Goal: Task Accomplishment & Management: Complete application form

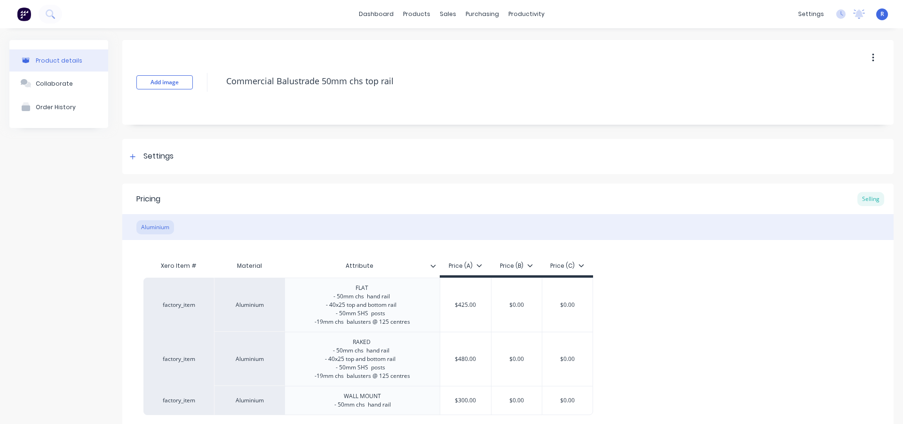
type textarea "x"
click at [463, 41] on div "Sales Orders" at bounding box center [479, 45] width 39 height 8
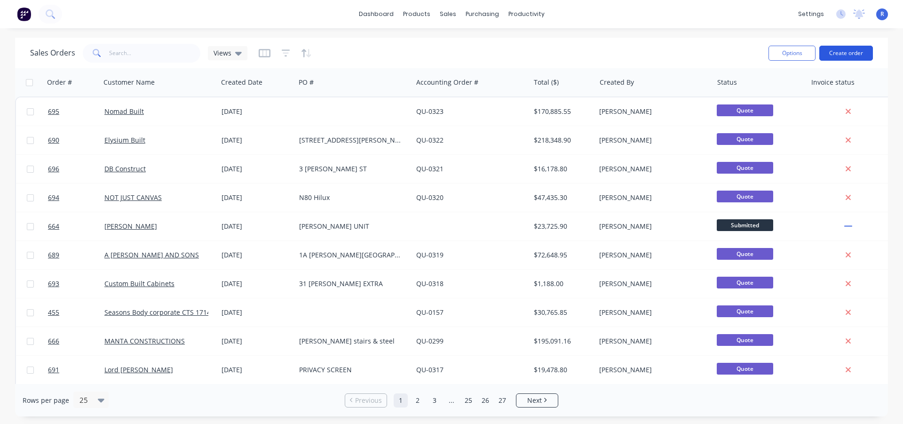
click at [840, 53] on button "Create order" at bounding box center [847, 53] width 54 height 15
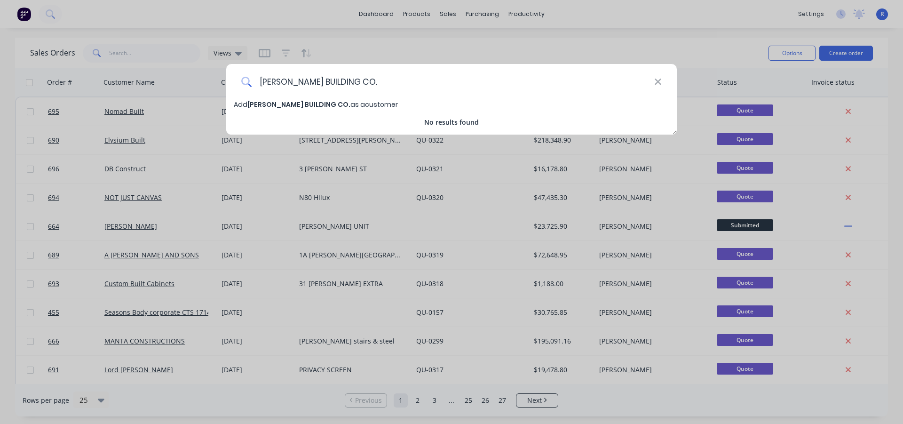
type input "[PERSON_NAME] BUILDING CO."
click at [297, 106] on span "[PERSON_NAME] BUILDING CO." at bounding box center [298, 104] width 103 height 9
select select "AU"
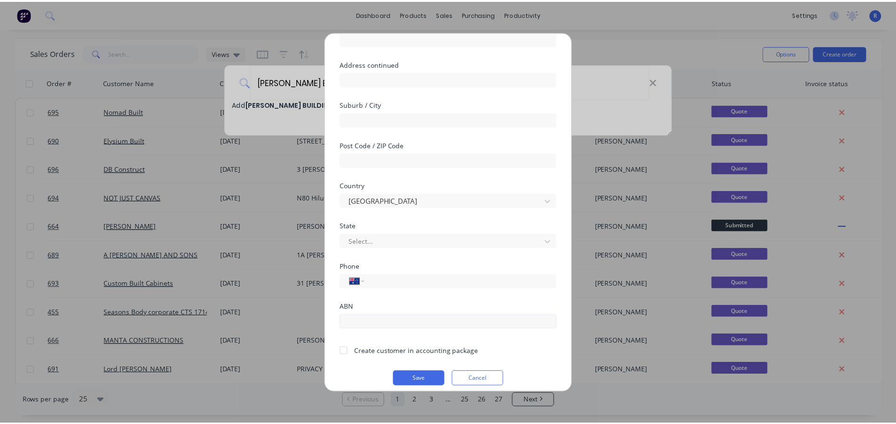
scroll to position [99, 0]
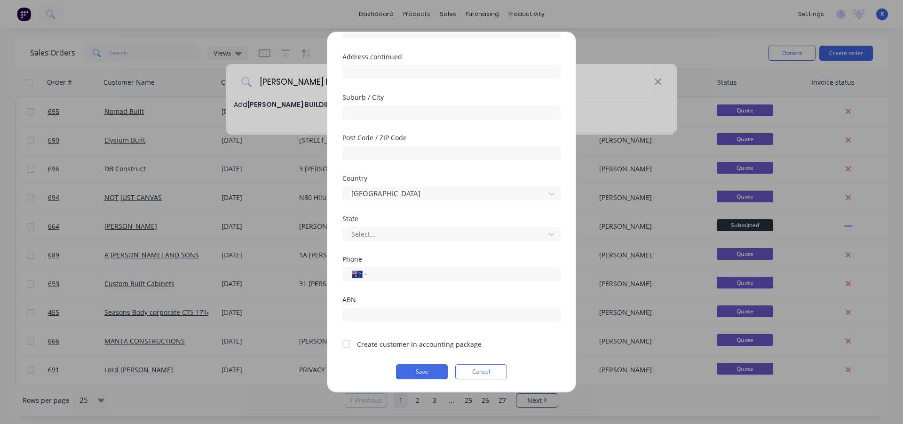
click at [346, 344] on div at bounding box center [346, 344] width 19 height 19
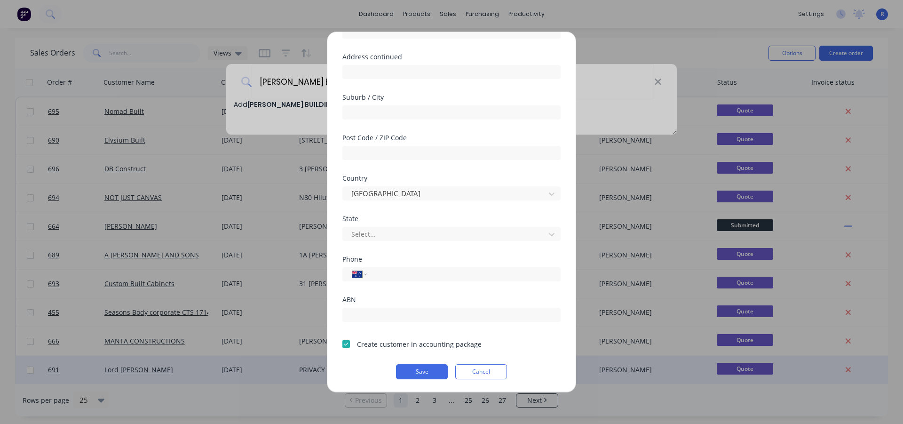
click at [425, 372] on button "Save" at bounding box center [422, 371] width 52 height 15
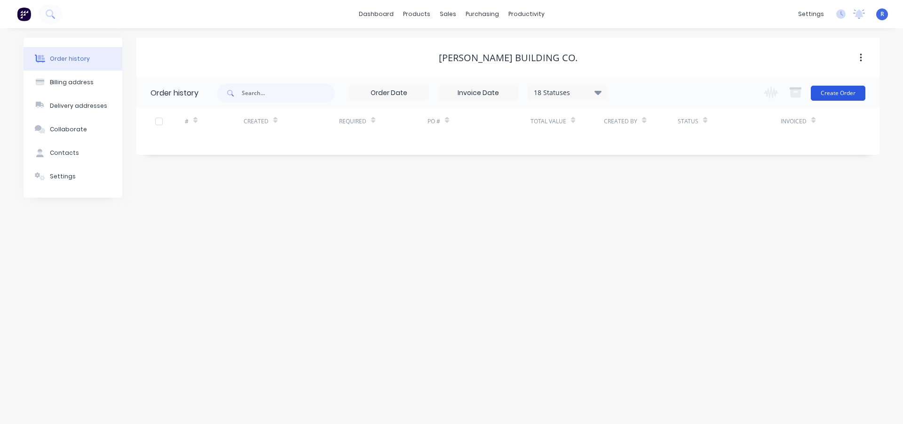
click at [840, 94] on button "Create Order" at bounding box center [838, 93] width 55 height 15
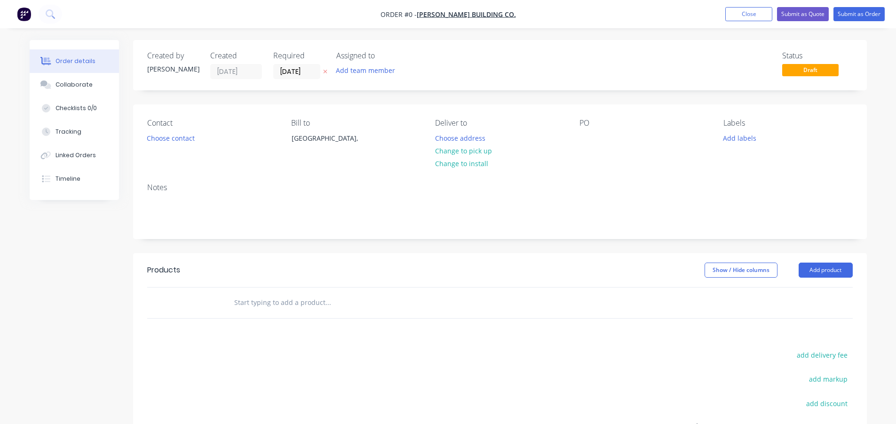
click at [578, 130] on div "Contact Choose contact [PERSON_NAME] to [GEOGRAPHIC_DATA], Deliver to Choose ad…" at bounding box center [500, 139] width 734 height 71
click at [582, 141] on div at bounding box center [587, 138] width 15 height 14
click at [834, 267] on div "Order details Collaborate Checklists 0/0 Tracking Linked Orders Timeline Order …" at bounding box center [448, 299] width 856 height 518
click at [824, 269] on button "Add product" at bounding box center [826, 270] width 54 height 15
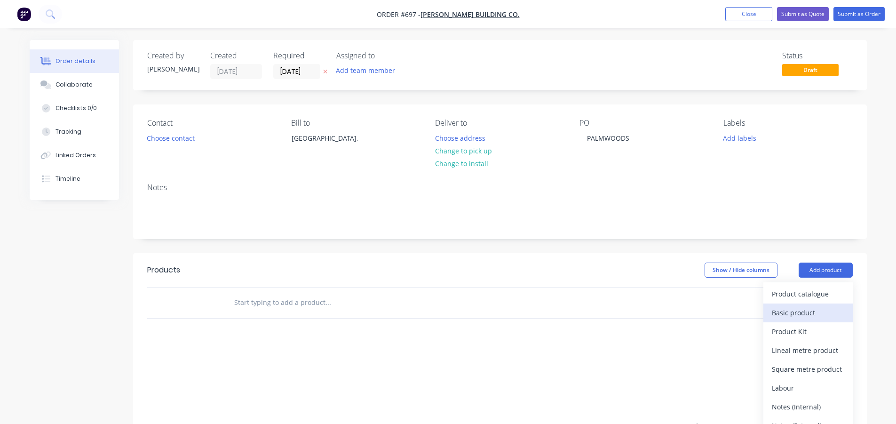
click at [795, 311] on div "Basic product" at bounding box center [808, 313] width 72 height 14
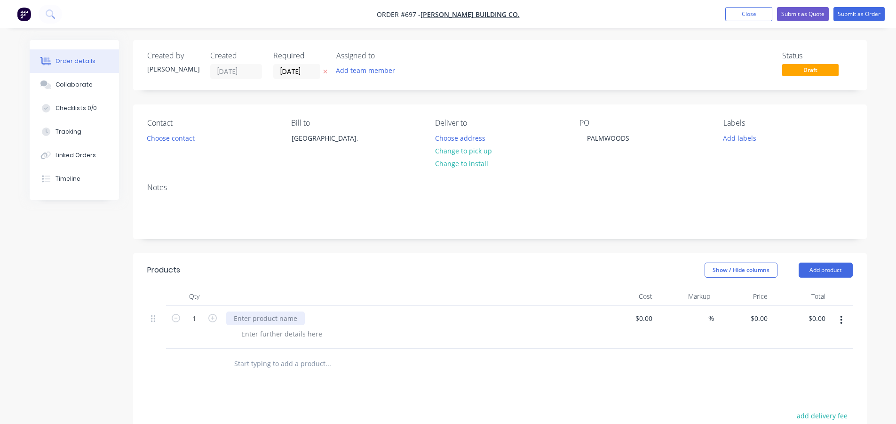
click at [279, 315] on div at bounding box center [265, 318] width 79 height 14
click at [283, 334] on div "- PERIMETER" at bounding box center [261, 334] width 55 height 14
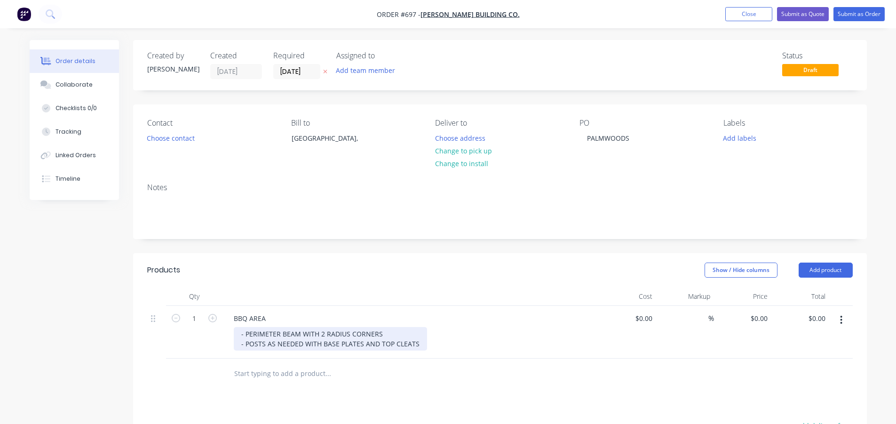
click at [417, 343] on div "- PERIMETER BEAM WITH 2 RADIUS CORNERS - POSTS AS NEEDED WITH BASE PLATES AND T…" at bounding box center [330, 339] width 193 height 24
click at [245, 355] on div "- PERIMETER BEAM WITH 2 RADIUS CORNERS - POSTS AS NEEDED WITH BASE PLATES AND T…" at bounding box center [330, 343] width 193 height 33
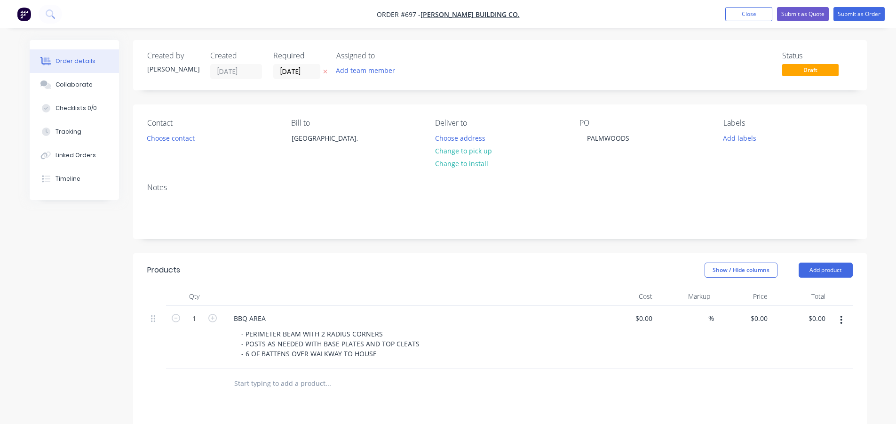
click at [408, 390] on input "text" at bounding box center [328, 383] width 188 height 19
click at [390, 351] on div "- PERIMETER BEAM WITH 2 RADIUS CORNERS - POSTS AS NEEDED WITH BASE PLATES AND T…" at bounding box center [330, 343] width 193 height 33
click at [362, 291] on div at bounding box center [411, 296] width 376 height 19
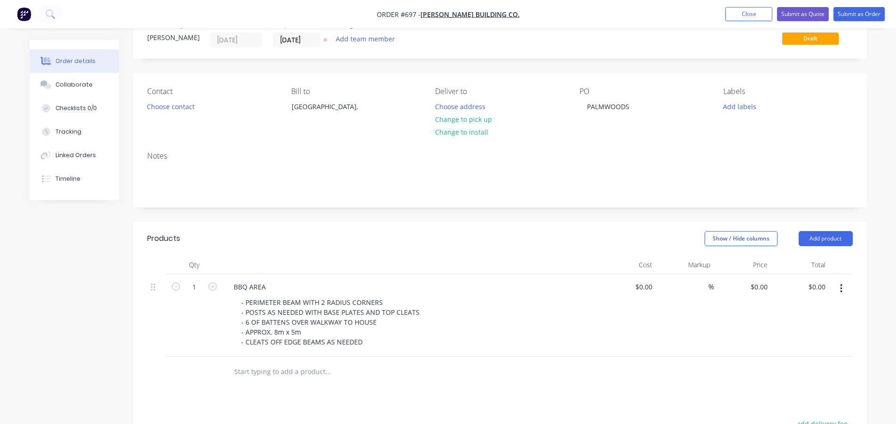
scroll to position [47, 0]
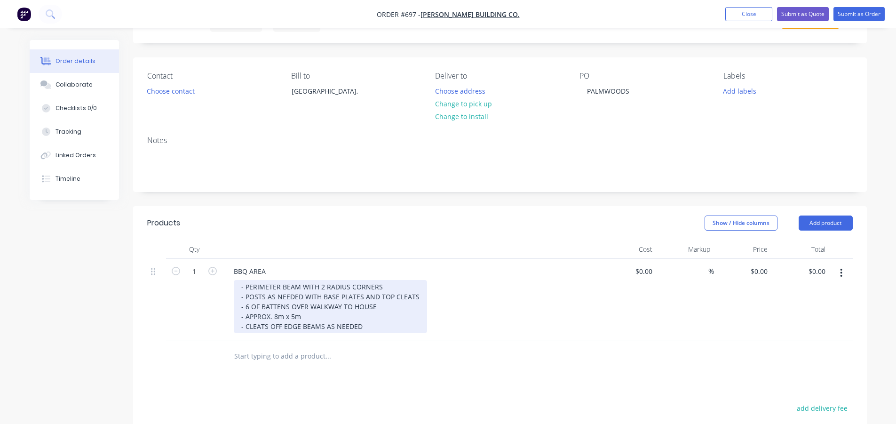
click at [383, 327] on div "- PERIMETER BEAM WITH 2 RADIUS CORNERS - POSTS AS NEEDED WITH BASE PLATES AND T…" at bounding box center [330, 306] width 193 height 53
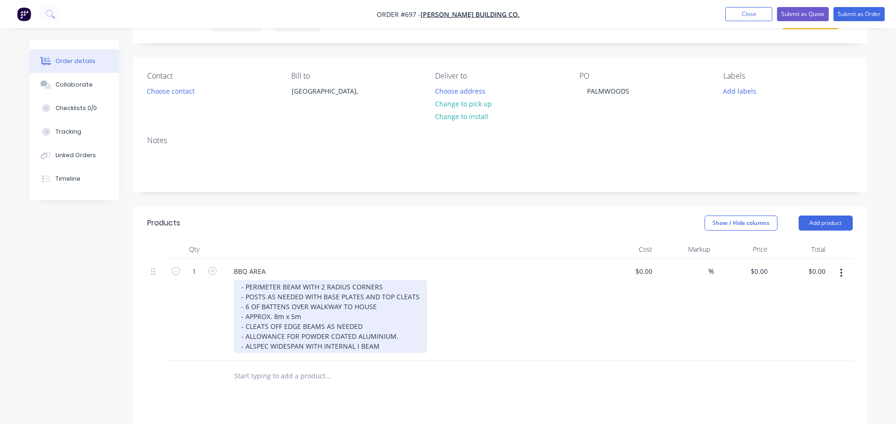
click at [303, 347] on div "- PERIMETER BEAM WITH 2 RADIUS CORNERS - POSTS AS NEEDED WITH BASE PLATES AND T…" at bounding box center [330, 316] width 193 height 73
drag, startPoint x: 270, startPoint y: 346, endPoint x: 247, endPoint y: 346, distance: 23.1
click at [247, 346] on div "- PERIMETER BEAM WITH 2 RADIUS CORNERS - POSTS AS NEEDED WITH BASE PLATES AND T…" at bounding box center [330, 316] width 193 height 73
click at [290, 346] on div "- PERIMETER BEAM WITH 2 RADIUS CORNERS - POSTS AS NEEDED WITH BASE PLATES AND T…" at bounding box center [330, 316] width 193 height 73
click at [295, 347] on div "- PERIMETER BEAM WITH 2 RADIUS CORNERS - POSTS AS NEEDED WITH BASE PLATES AND T…" at bounding box center [330, 316] width 193 height 73
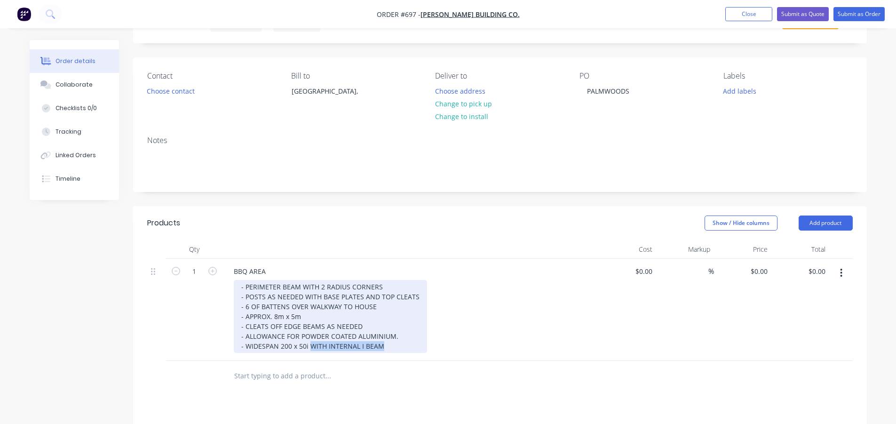
drag, startPoint x: 390, startPoint y: 347, endPoint x: 309, endPoint y: 346, distance: 81.4
click at [309, 346] on div "- PERIMETER BEAM WITH 2 RADIUS CORNERS - POSTS AS NEEDED WITH BASE PLATES AND T…" at bounding box center [330, 316] width 193 height 73
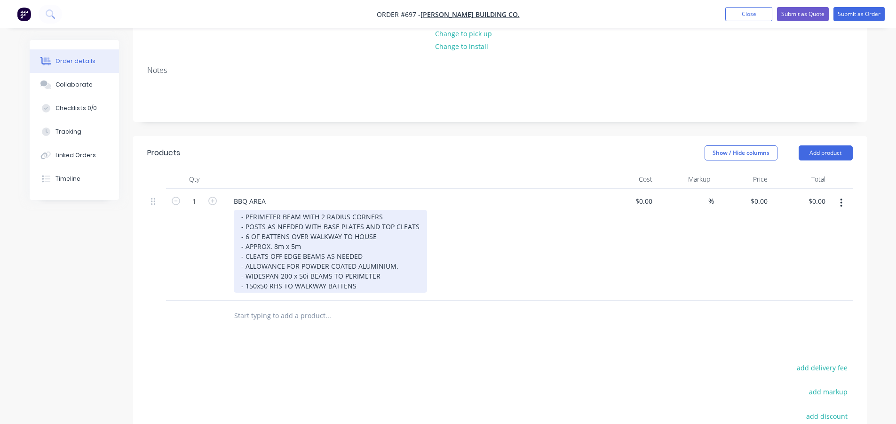
scroll to position [94, 0]
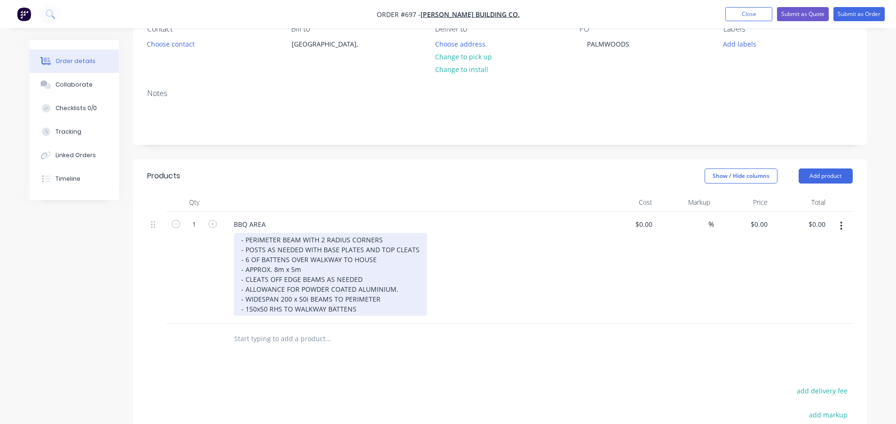
click at [383, 312] on div "- PERIMETER BEAM WITH 2 RADIUS CORNERS - POSTS AS NEEDED WITH BASE PLATES AND T…" at bounding box center [330, 274] width 193 height 83
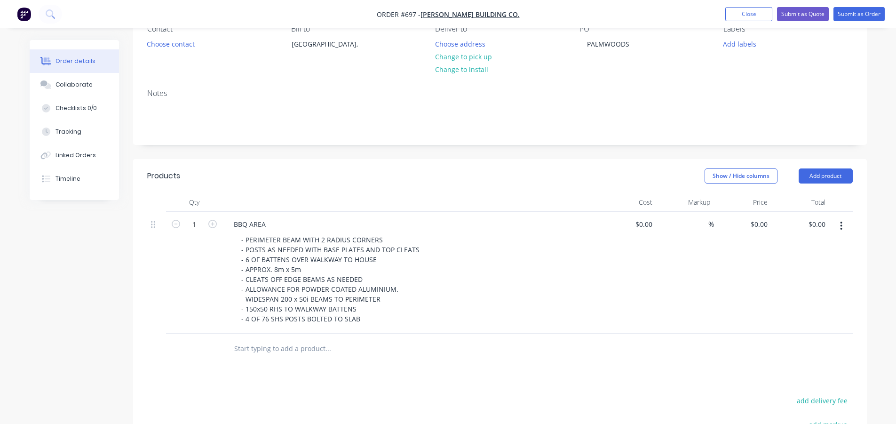
click at [459, 355] on div at bounding box center [367, 348] width 282 height 19
click at [807, 174] on button "Add product" at bounding box center [826, 175] width 54 height 15
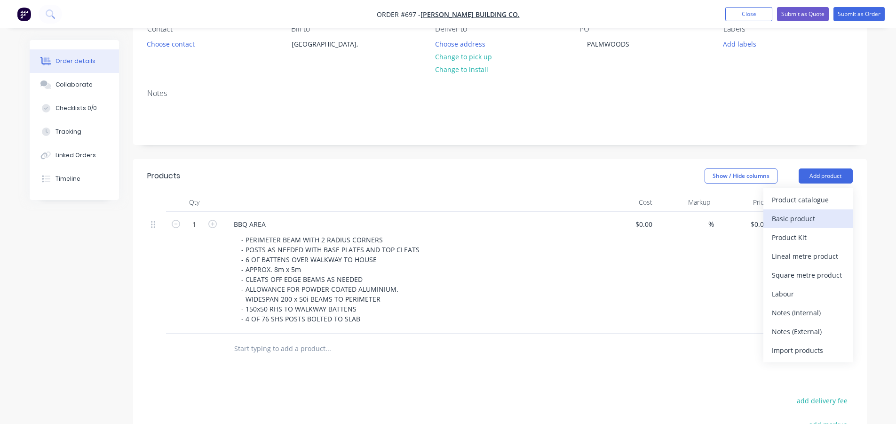
click at [786, 215] on div "Basic product" at bounding box center [808, 219] width 72 height 14
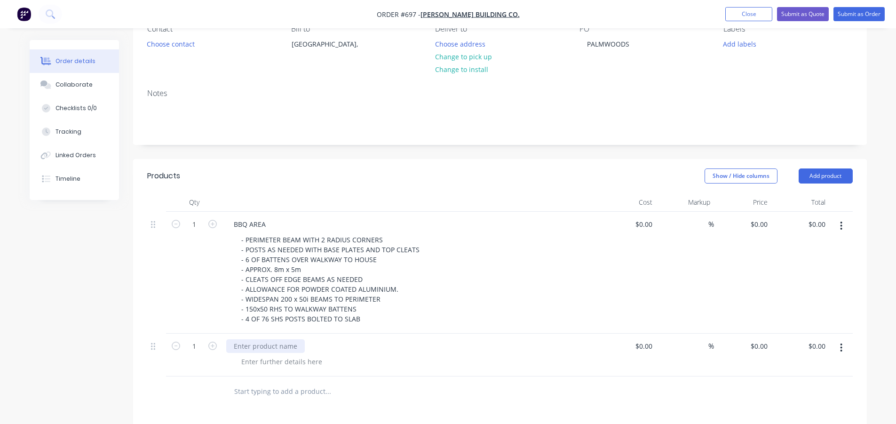
click at [263, 344] on div at bounding box center [265, 346] width 79 height 14
click at [279, 347] on div "OPEN [PERSON_NAME]" at bounding box center [270, 346] width 88 height 14
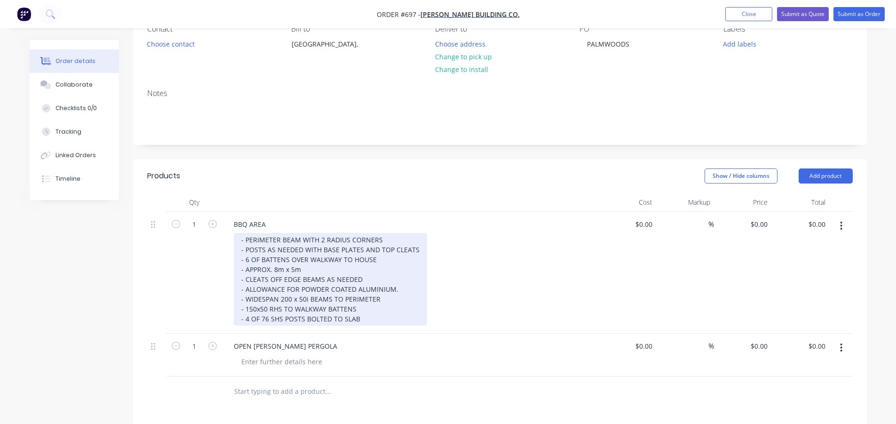
click at [366, 318] on div "- PERIMETER BEAM WITH 2 RADIUS CORNERS - POSTS AS NEEDED WITH BASE PLATES AND T…" at bounding box center [330, 279] width 193 height 93
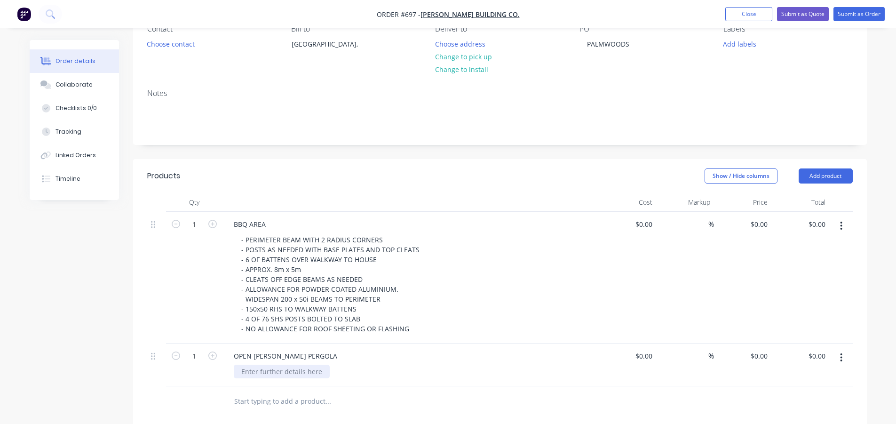
click at [301, 371] on div at bounding box center [282, 372] width 96 height 14
click at [383, 372] on div "- TRIANGULAR SHAPED WITH 3 POSTS AND 1" at bounding box center [311, 372] width 154 height 14
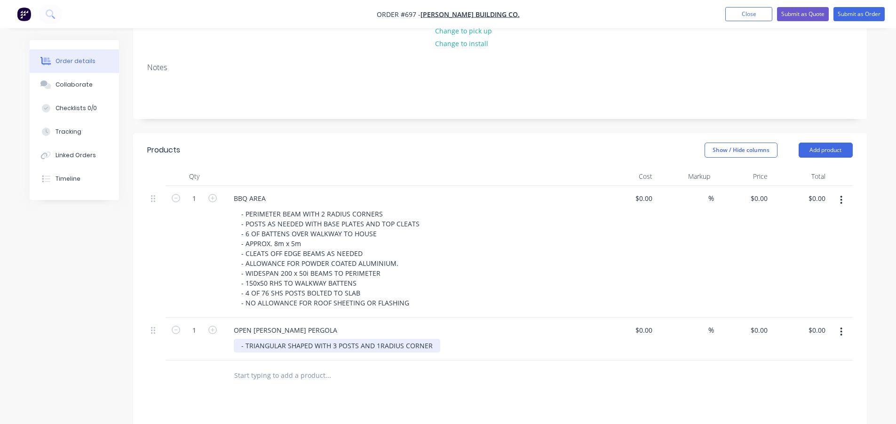
scroll to position [141, 0]
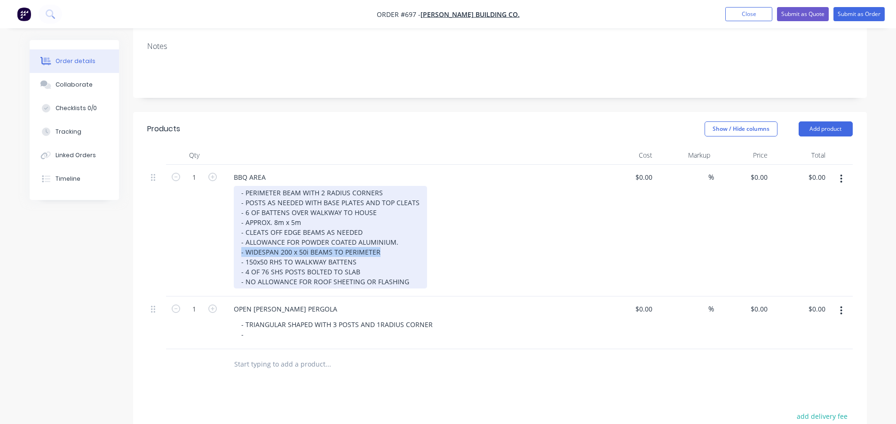
drag, startPoint x: 388, startPoint y: 252, endPoint x: 242, endPoint y: 255, distance: 145.9
click at [242, 255] on div "- PERIMETER BEAM WITH 2 RADIUS CORNERS - POSTS AS NEEDED WITH BASE PLATES AND T…" at bounding box center [330, 237] width 193 height 103
copy div "- WIDESPAN 200 x 50i BEAMS TO PERIMETER"
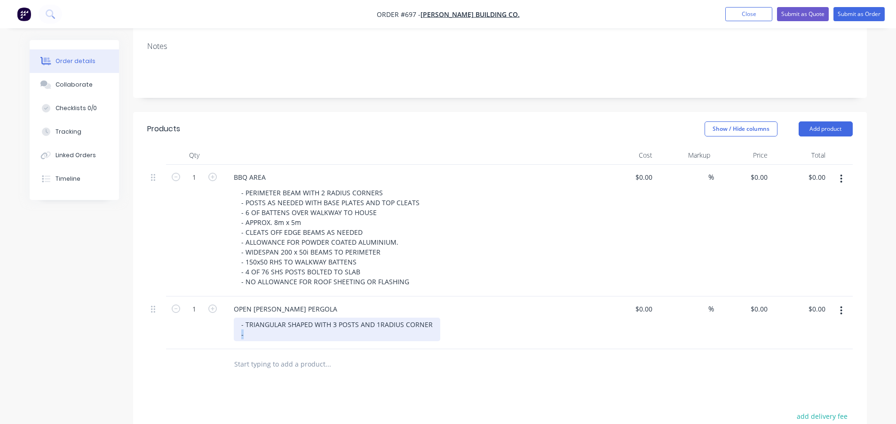
drag, startPoint x: 247, startPoint y: 334, endPoint x: 231, endPoint y: 335, distance: 16.5
click at [231, 335] on div "OPEN [PERSON_NAME] PERGOLA - TRIANGULAR SHAPED WITH 3 POSTS AND 1RADIUS CORNER -" at bounding box center [411, 322] width 376 height 53
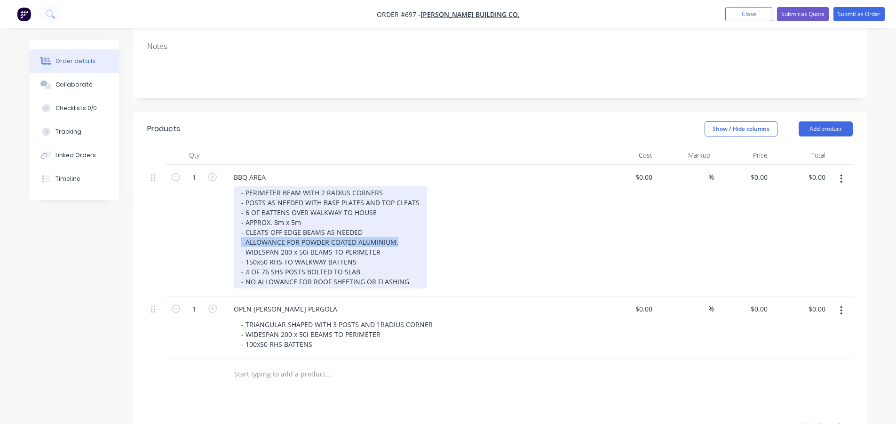
drag, startPoint x: 407, startPoint y: 243, endPoint x: 239, endPoint y: 239, distance: 169.0
click at [239, 239] on div "- PERIMETER BEAM WITH 2 RADIUS CORNERS - POSTS AS NEEDED WITH BASE PLATES AND T…" at bounding box center [330, 237] width 193 height 103
copy div "- ALLOWANCE FOR POWDER COATED ALUMINIUM."
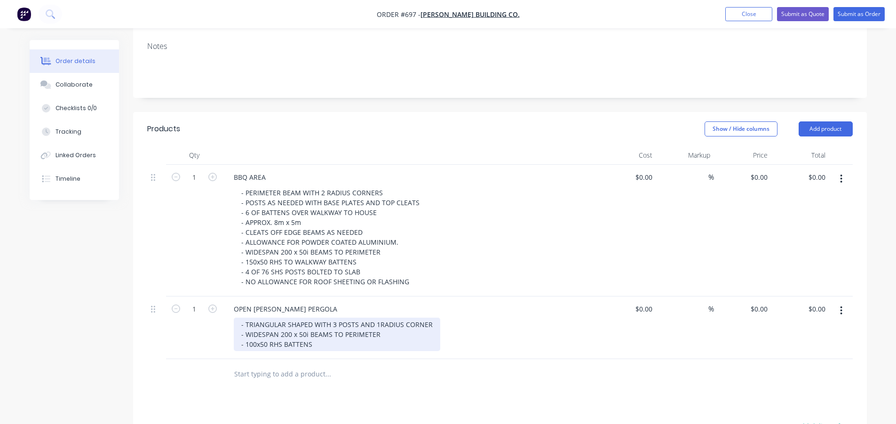
click at [430, 324] on div "- TRIANGULAR SHAPED WITH 3 POSTS AND 1RADIUS CORNER - WIDESPAN 200 x 50i BEAMS …" at bounding box center [337, 334] width 207 height 33
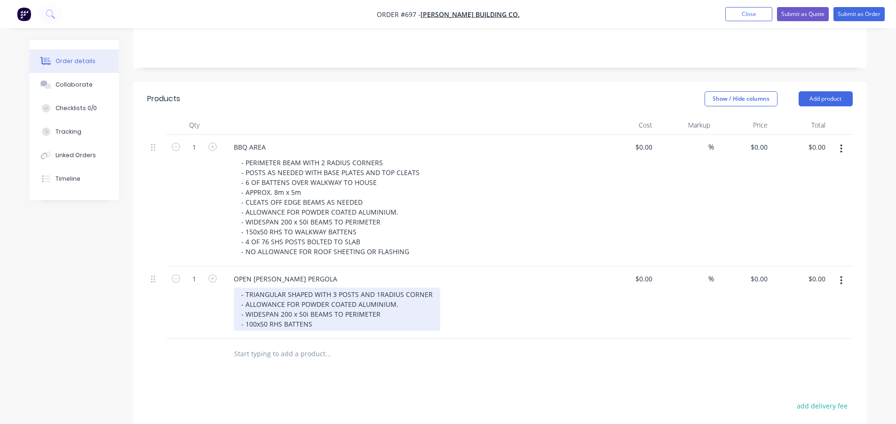
scroll to position [188, 0]
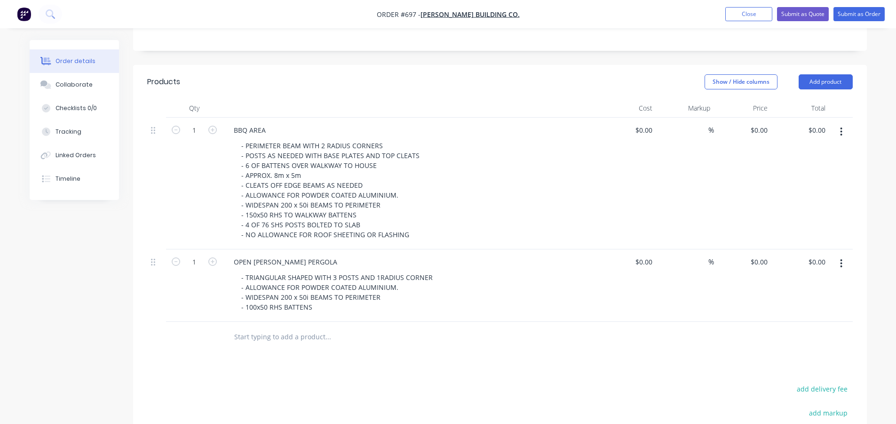
click at [450, 374] on div "Products Show / Hide columns Add product Qty Cost Markup Price Total 1 BBQ AREA…" at bounding box center [500, 321] width 734 height 513
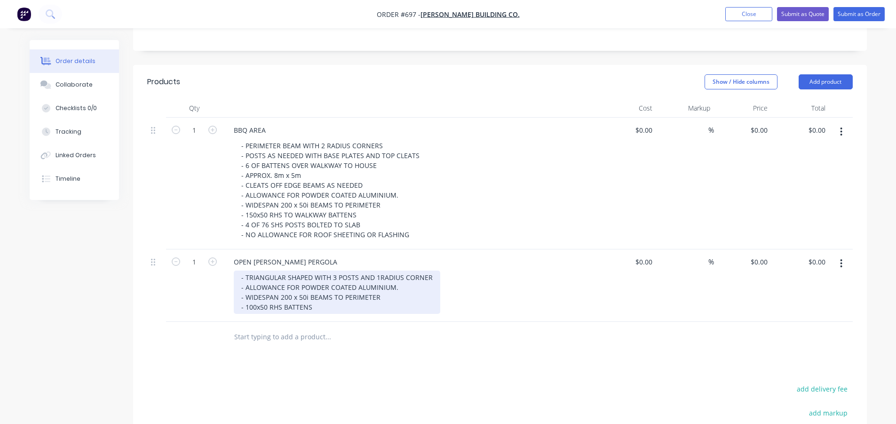
click at [325, 307] on div "- TRIANGULAR SHAPED WITH 3 POSTS AND 1RADIUS CORNER - ALLOWANCE FOR POWDER COAT…" at bounding box center [337, 292] width 207 height 43
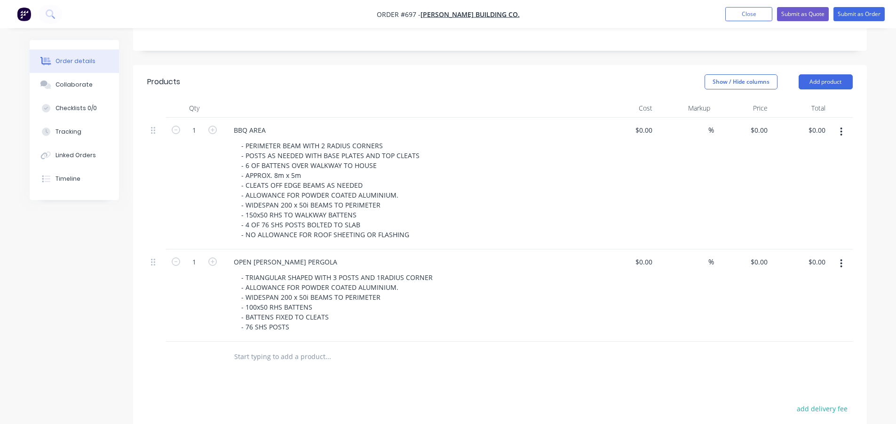
click at [516, 388] on div "Products Show / Hide columns Add product Qty Cost Markup Price Total 1 BBQ AREA…" at bounding box center [500, 331] width 734 height 533
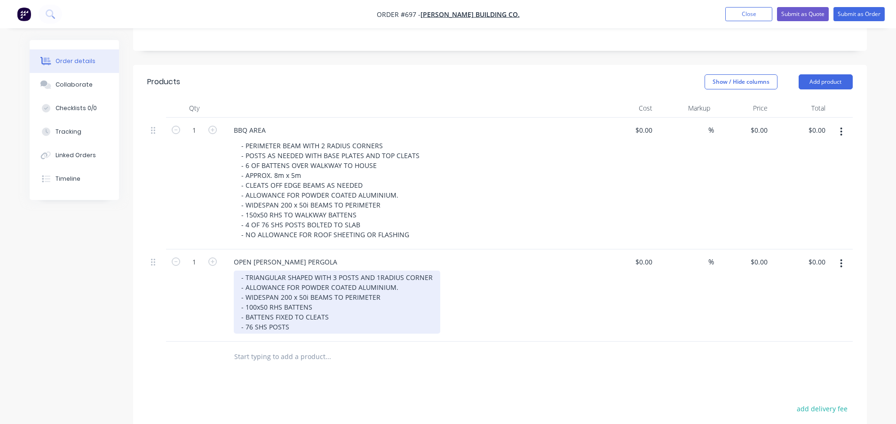
click at [322, 307] on div "- TRIANGULAR SHAPED WITH 3 POSTS AND 1RADIUS CORNER - ALLOWANCE FOR POWDER COAT…" at bounding box center [337, 302] width 207 height 63
click at [434, 279] on div "- TRIANGULAR SHAPED WITH 3 POSTS AND 1RADIUS CORNER - ALLOWANCE FOR POWDER COAT…" at bounding box center [337, 302] width 207 height 63
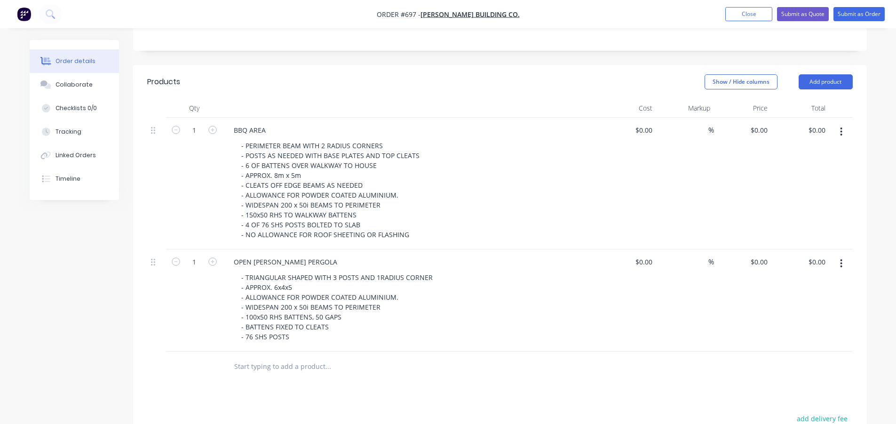
click at [479, 308] on div "- TRIANGULAR SHAPED WITH 3 POSTS AND 1RADIUS CORNER - APPROX. 6x4x5 - ALLOWANCE…" at bounding box center [414, 307] width 361 height 73
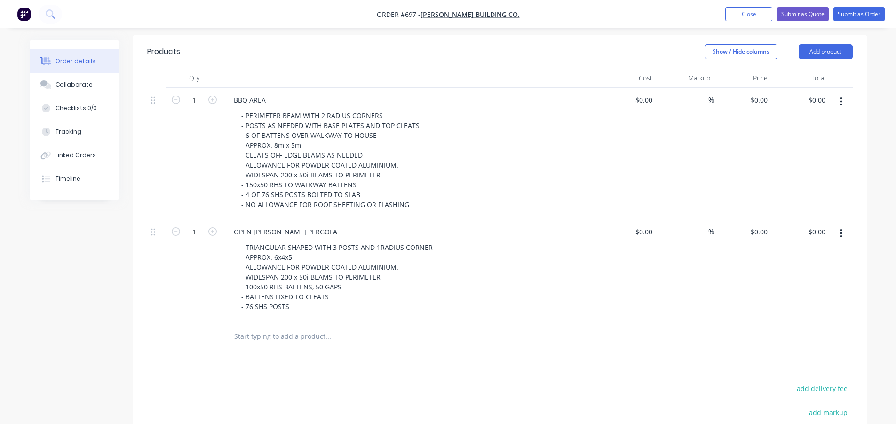
scroll to position [235, 0]
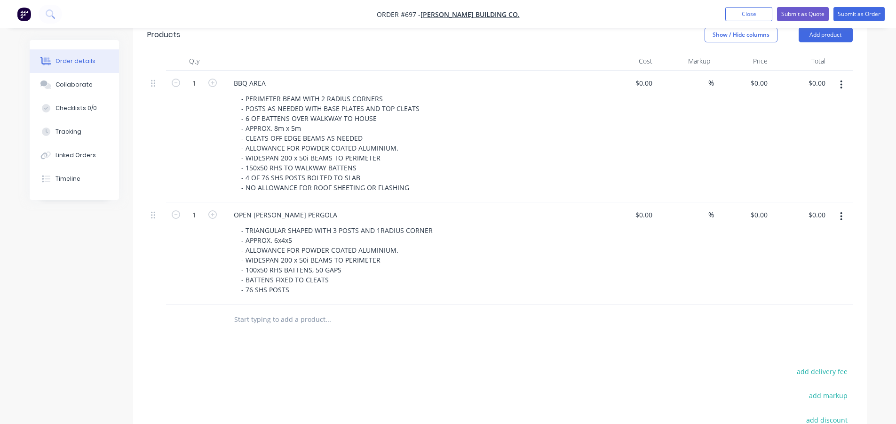
click at [488, 338] on div "Products Show / Hide columns Add product Qty Cost Markup Price Total 1 BBQ AREA…" at bounding box center [500, 289] width 734 height 543
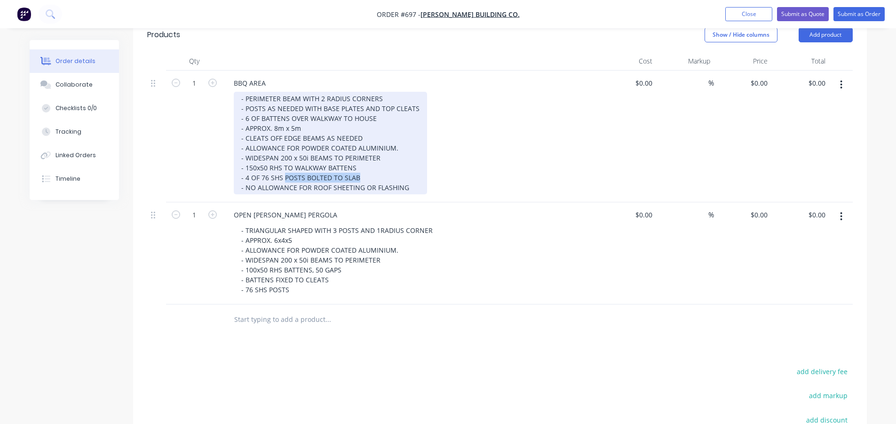
drag, startPoint x: 367, startPoint y: 177, endPoint x: 285, endPoint y: 182, distance: 82.0
click at [285, 182] on div "- PERIMETER BEAM WITH 2 RADIUS CORNERS - POSTS AS NEEDED WITH BASE PLATES AND T…" at bounding box center [330, 143] width 193 height 103
copy div "POSTS BOLTED TO SLAB"
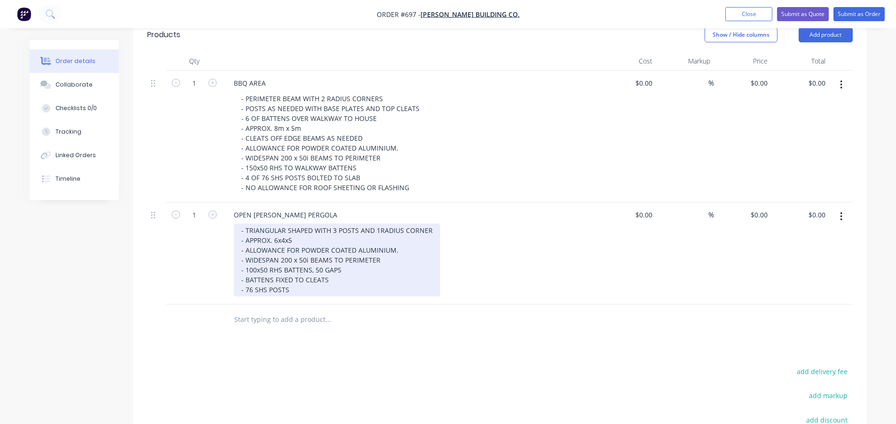
click at [301, 289] on div "- TRIANGULAR SHAPED WITH 3 POSTS AND 1RADIUS CORNER - APPROX. 6x4x5 - ALLOWANCE…" at bounding box center [337, 259] width 207 height 73
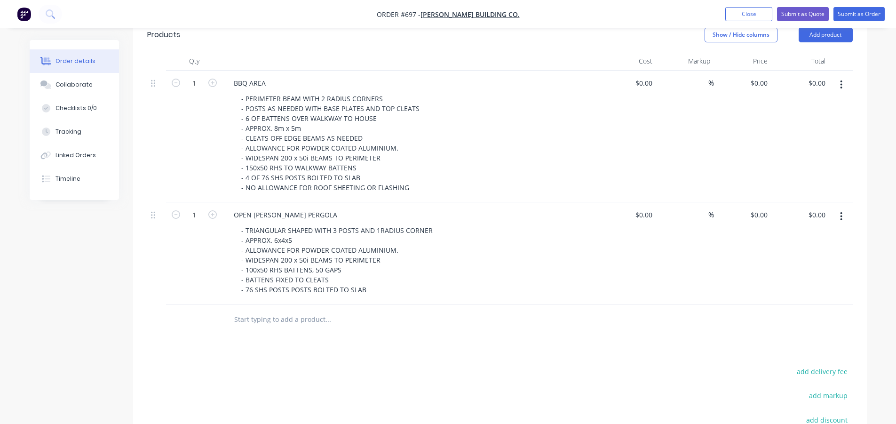
click at [497, 347] on div "Products Show / Hide columns Add product Qty Cost Markup Price Total 1 BBQ AREA…" at bounding box center [500, 289] width 734 height 543
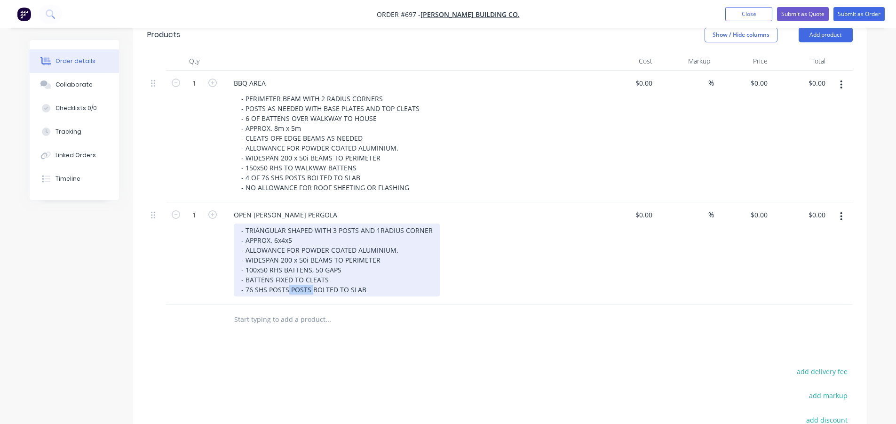
drag, startPoint x: 311, startPoint y: 291, endPoint x: 288, endPoint y: 291, distance: 22.1
click at [288, 291] on div "- TRIANGULAR SHAPED WITH 3 POSTS AND 1RADIUS CORNER - APPROX. 6x4x5 - ALLOWANCE…" at bounding box center [337, 259] width 207 height 73
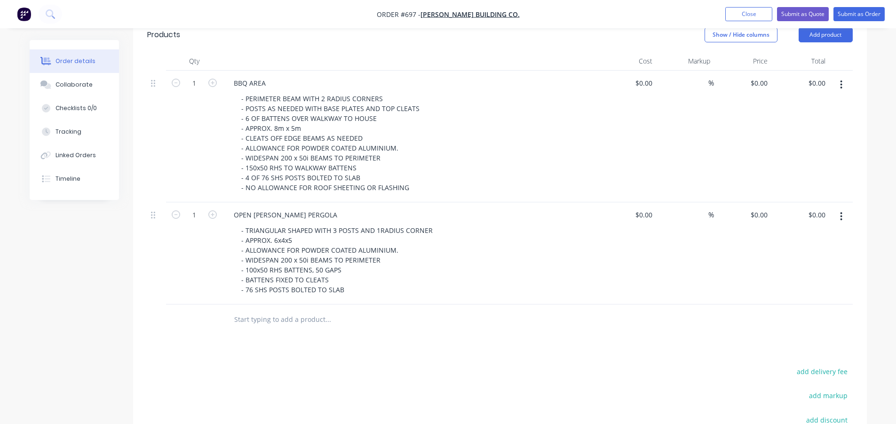
click at [429, 349] on div "Products Show / Hide columns Add product Qty Cost Markup Price Total 1 BBQ AREA…" at bounding box center [500, 289] width 734 height 543
click at [412, 361] on div "Products Show / Hide columns Add product Qty Cost Markup Price Total 1 BBQ AREA…" at bounding box center [500, 289] width 734 height 543
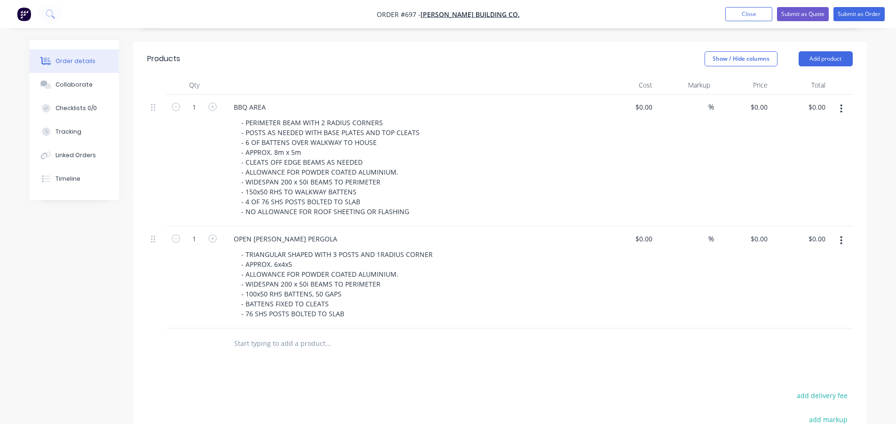
scroll to position [188, 0]
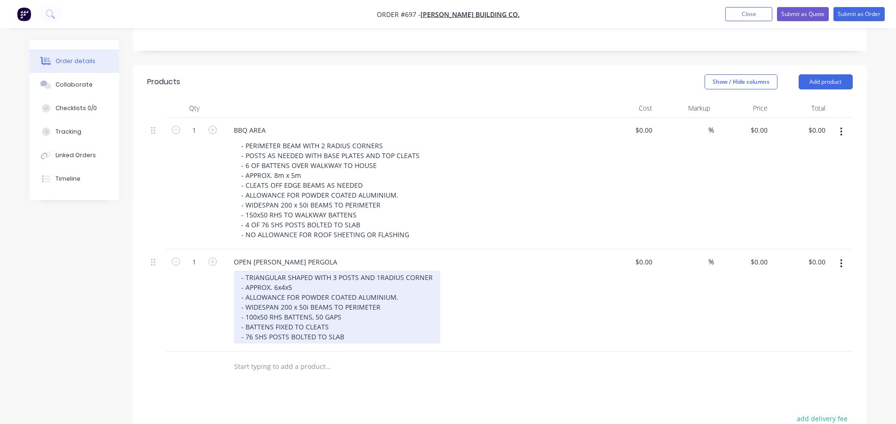
click at [320, 317] on div "- TRIANGULAR SHAPED WITH 3 POSTS AND 1RADIUS CORNER - APPROX. 6x4x5 - ALLOWANCE…" at bounding box center [337, 307] width 207 height 73
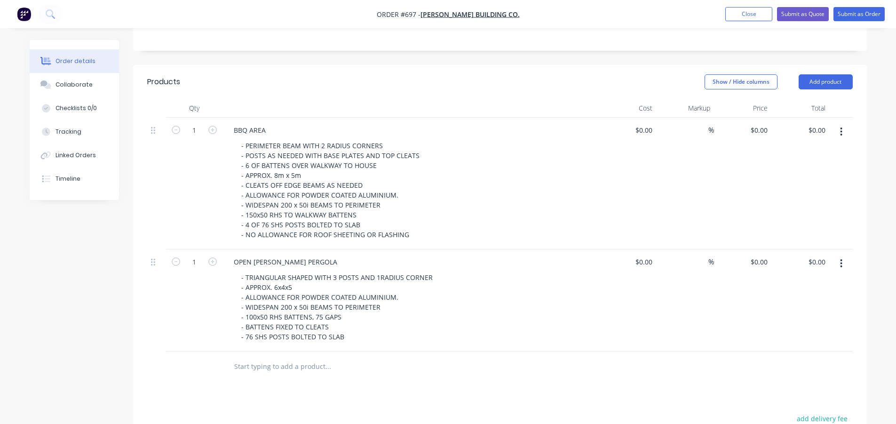
click at [494, 393] on div "Products Show / Hide columns Add product Qty Cost Markup Price Total 1 BBQ AREA…" at bounding box center [500, 336] width 734 height 543
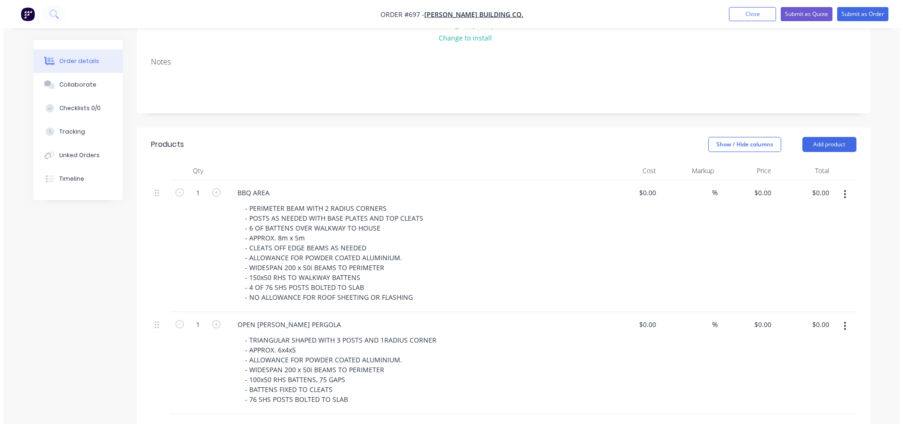
scroll to position [0, 0]
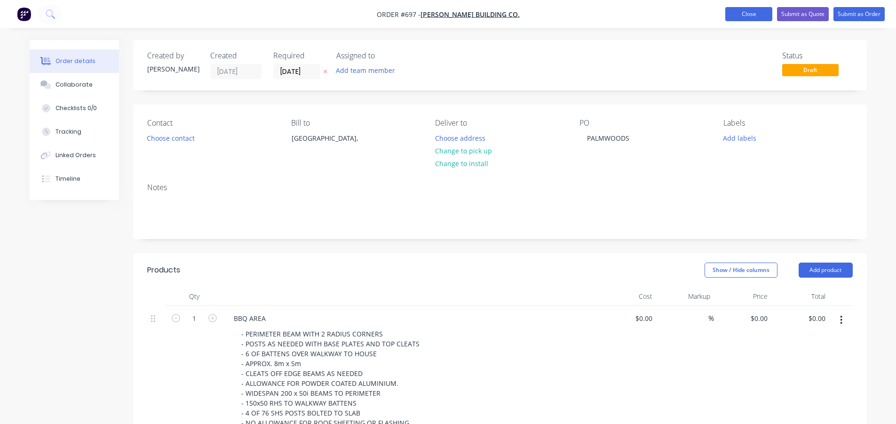
click at [748, 12] on button "Close" at bounding box center [749, 14] width 47 height 14
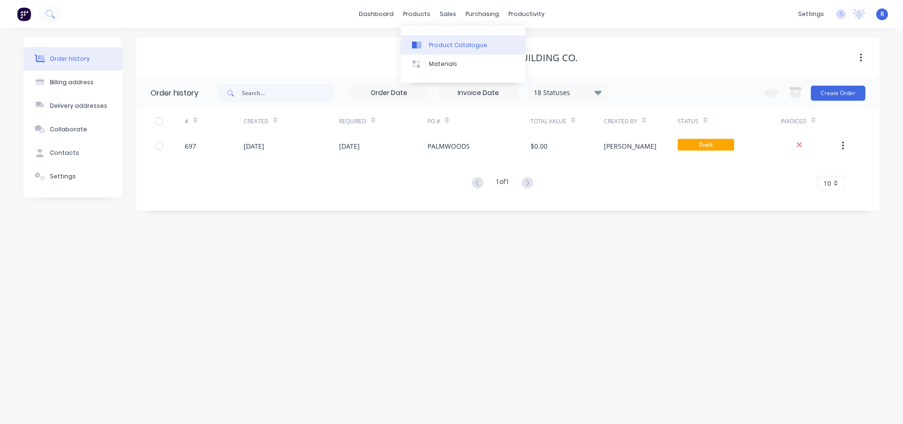
click at [440, 38] on link "Product Catalogue" at bounding box center [463, 44] width 125 height 19
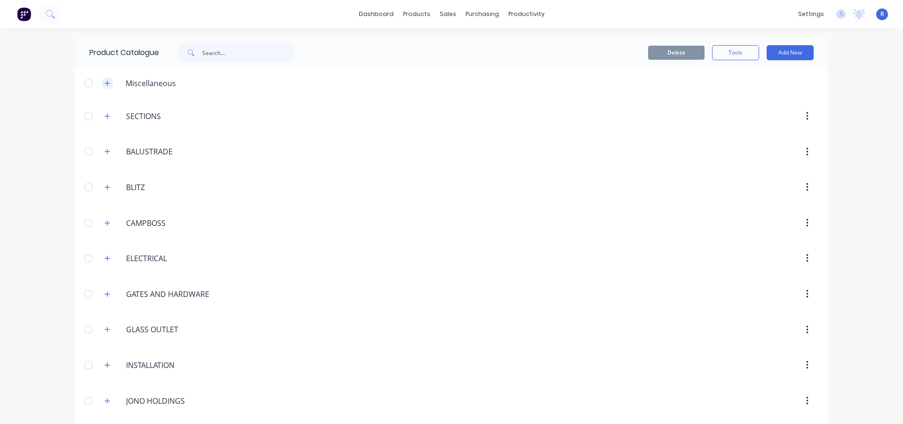
click at [106, 87] on button "button" at bounding box center [108, 83] width 12 height 12
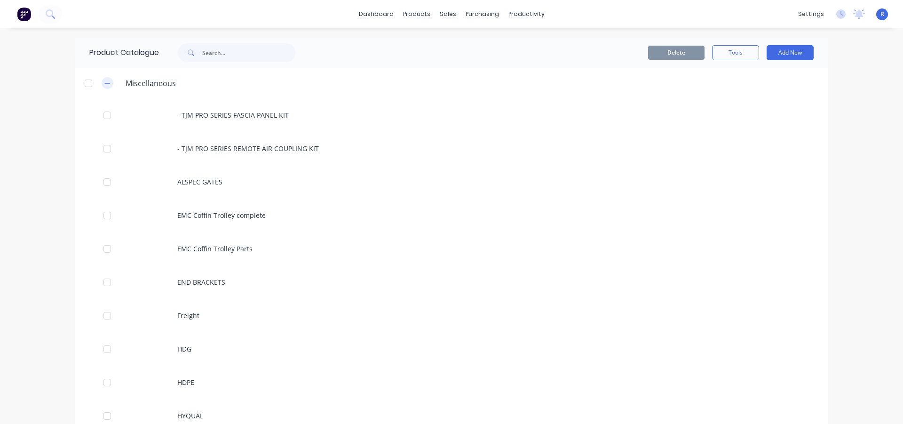
click at [106, 87] on button "button" at bounding box center [108, 83] width 12 height 12
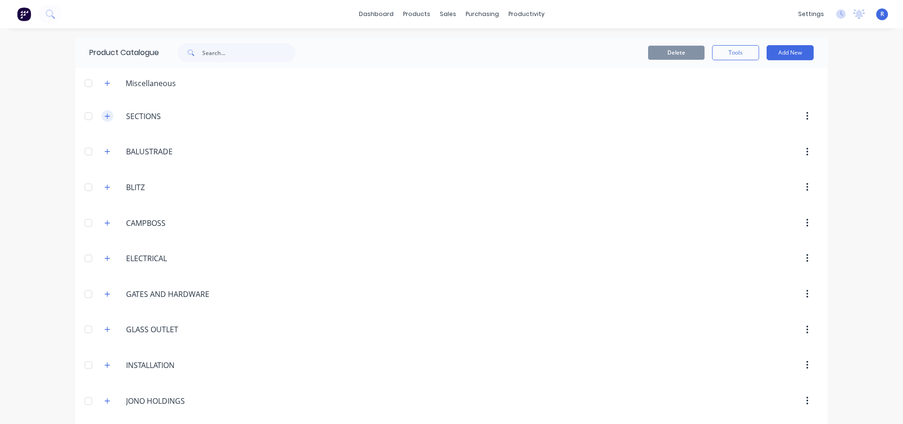
click at [105, 118] on icon "button" at bounding box center [107, 115] width 5 height 5
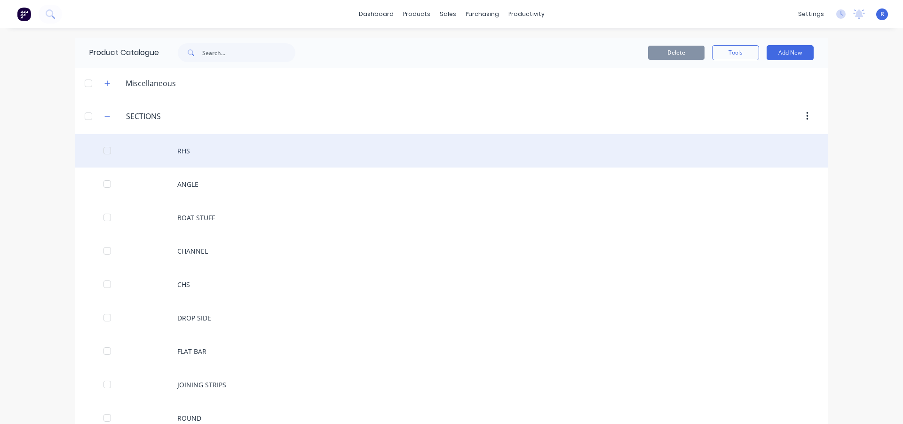
click at [207, 156] on div "RHS" at bounding box center [451, 150] width 753 height 33
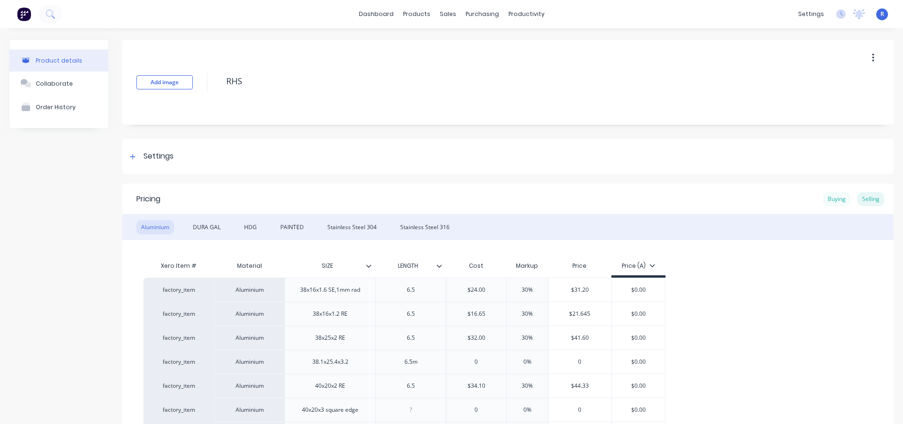
click at [836, 201] on div "Buying" at bounding box center [836, 199] width 27 height 14
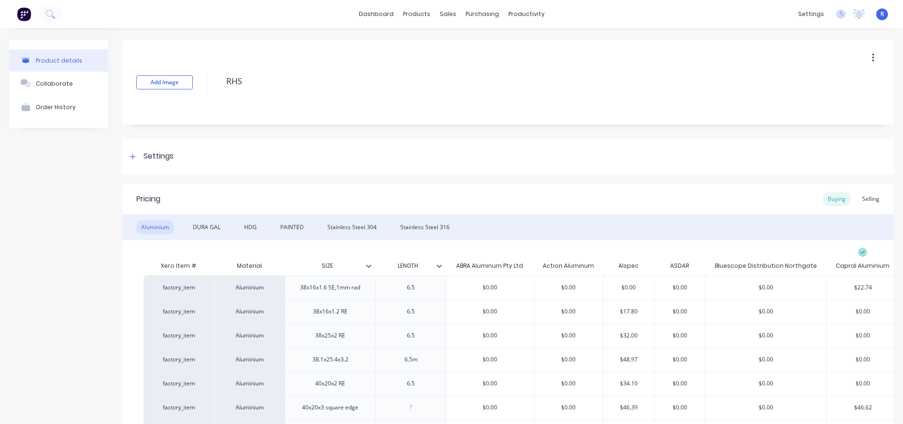
type textarea "x"
click at [471, 44] on div "Sales Orders" at bounding box center [479, 45] width 39 height 8
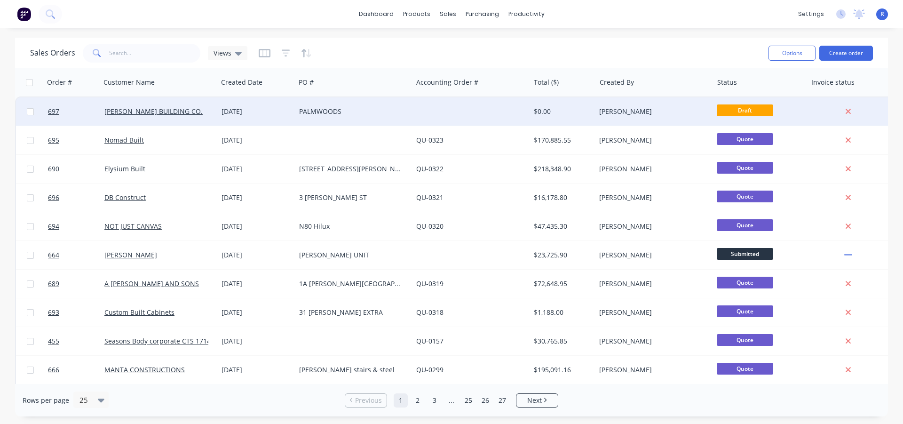
click at [359, 112] on div "PALMWOODS" at bounding box center [351, 111] width 104 height 9
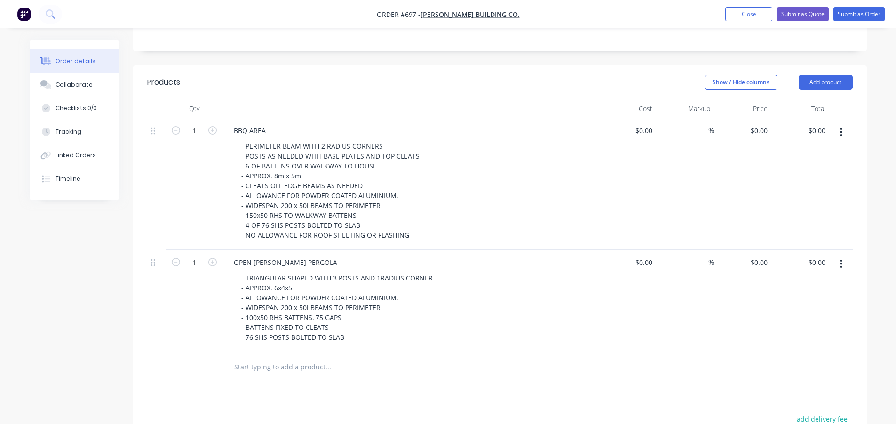
scroll to position [188, 0]
